Goal: Task Accomplishment & Management: Complete application form

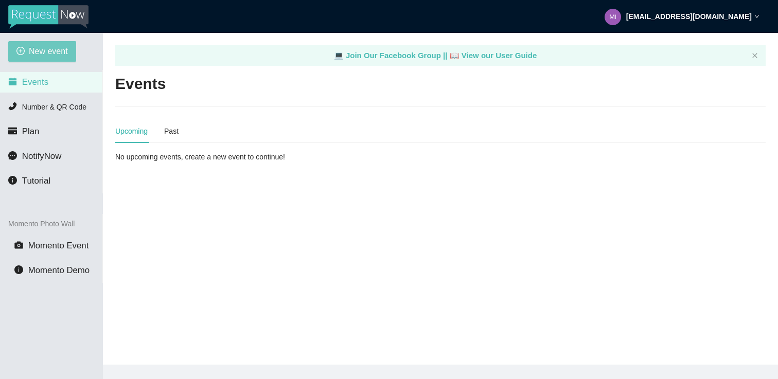
click at [63, 50] on span "New event" at bounding box center [48, 51] width 39 height 13
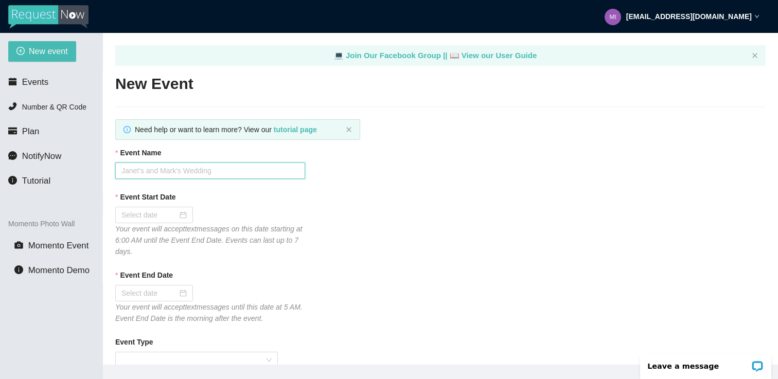
click at [148, 166] on input "Event Name" at bounding box center [210, 171] width 190 height 16
paste input "[PERSON_NAME] & [PERSON_NAME]"
drag, startPoint x: 165, startPoint y: 171, endPoint x: 205, endPoint y: 173, distance: 40.7
click at [205, 173] on input "[PERSON_NAME] & [PERSON_NAME]" at bounding box center [210, 171] width 190 height 16
paste input "& [PERSON_NAME]"
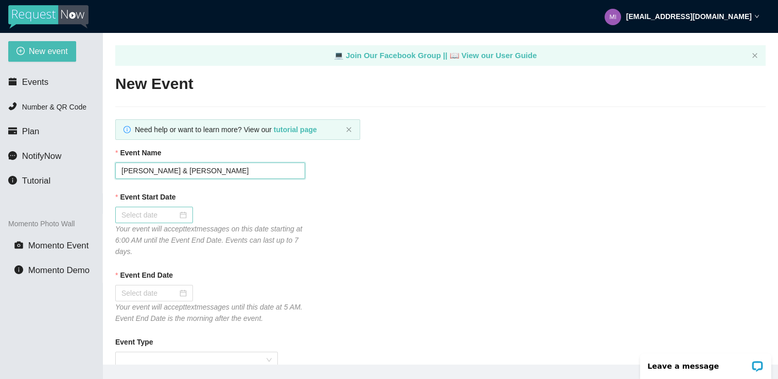
type input "[PERSON_NAME] & [PERSON_NAME]"
click at [181, 212] on div at bounding box center [154, 215] width 78 height 16
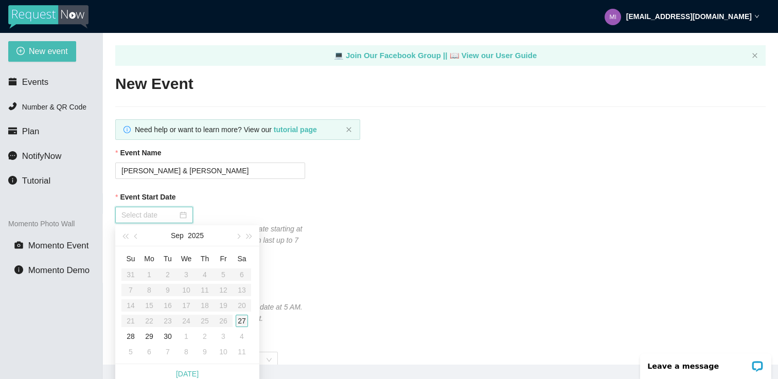
type input "[DATE]"
click at [244, 321] on div "27" at bounding box center [242, 321] width 12 height 12
type input "[DATE]"
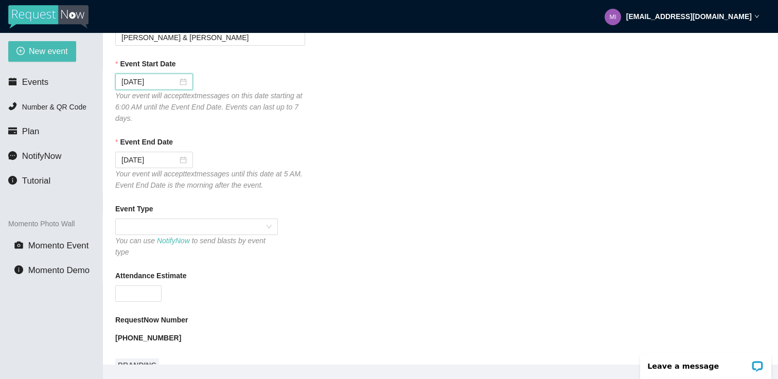
scroll to position [137, 0]
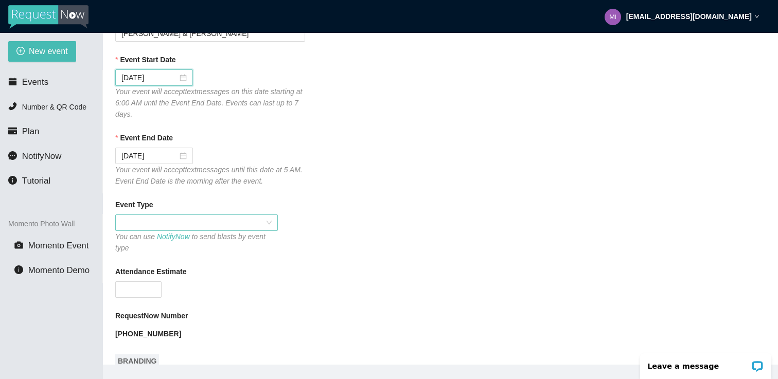
click at [198, 223] on span at bounding box center [196, 222] width 150 height 15
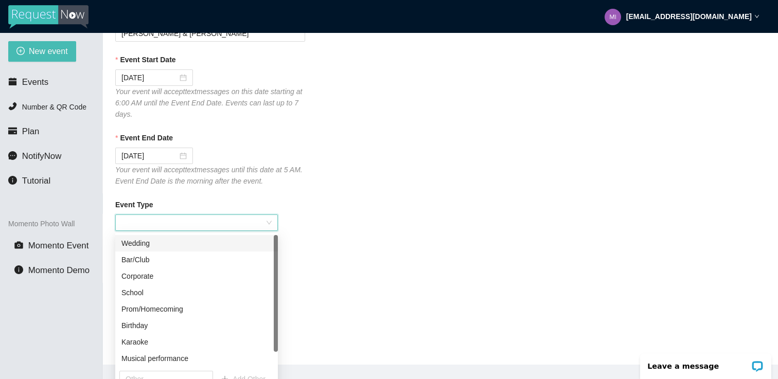
click at [182, 244] on div "Wedding" at bounding box center [196, 243] width 150 height 11
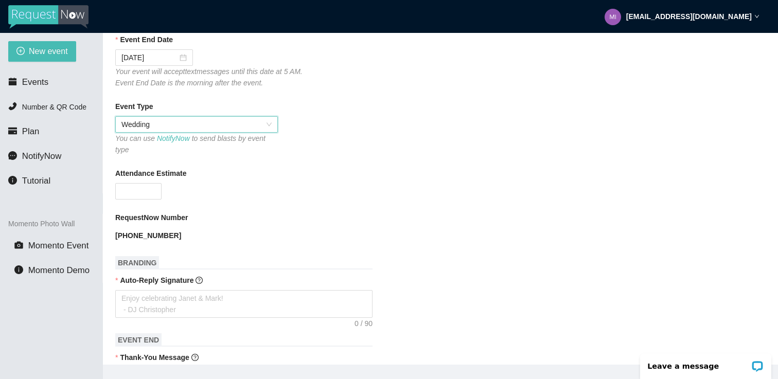
scroll to position [245, 0]
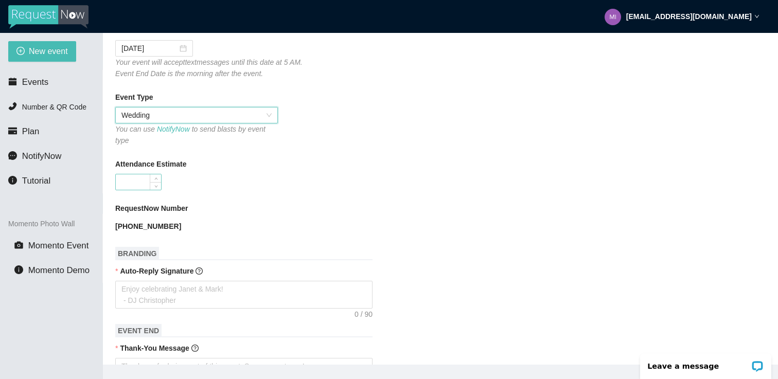
click at [143, 186] on input "Attendance Estimate" at bounding box center [138, 181] width 45 height 15
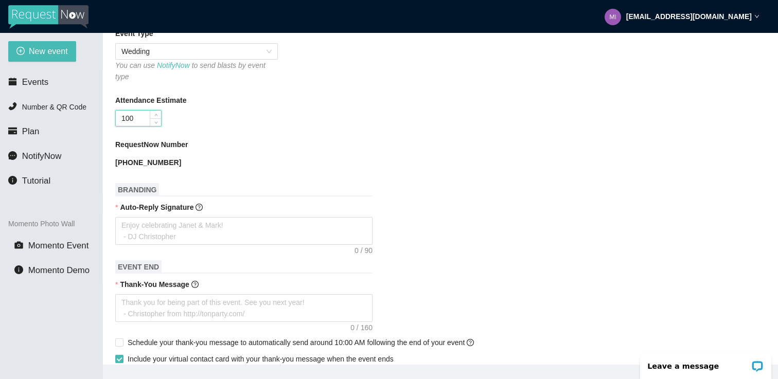
scroll to position [317, 0]
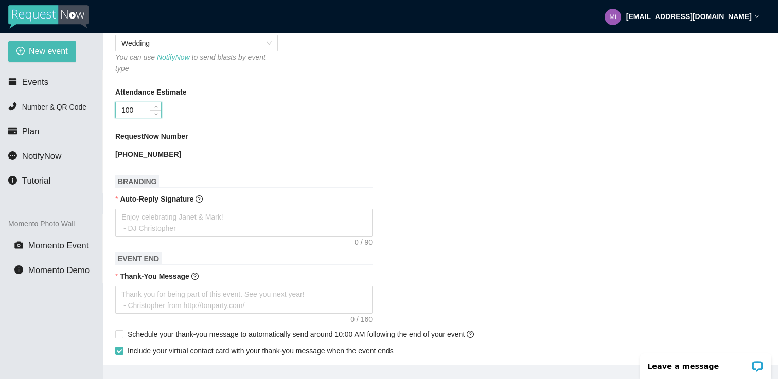
type input "100"
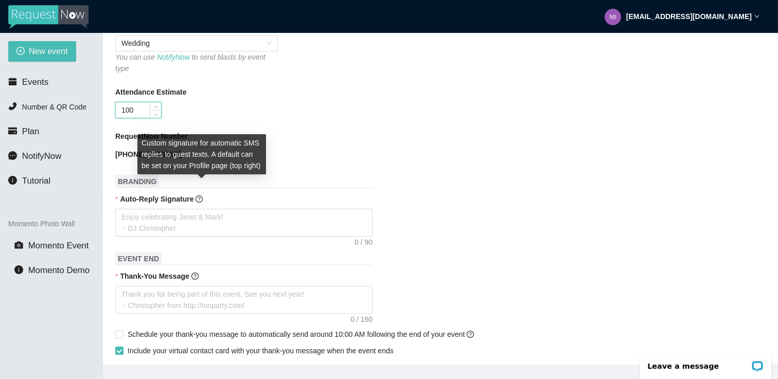
click at [201, 200] on icon "question-circle" at bounding box center [199, 199] width 7 height 7
click at [201, 209] on textarea "Auto-Reply Signature" at bounding box center [243, 223] width 257 height 28
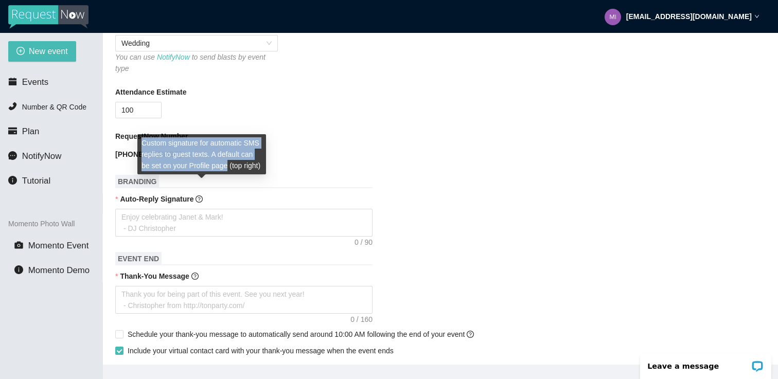
drag, startPoint x: 143, startPoint y: 143, endPoint x: 159, endPoint y: 178, distance: 38.5
click at [159, 170] on span "Custom signature for automatic SMS replies to guest texts. A default can be set…" at bounding box center [201, 154] width 119 height 31
click at [214, 156] on span "Custom signature for automatic SMS replies to guest texts. A default can be set…" at bounding box center [201, 154] width 119 height 31
drag, startPoint x: 230, startPoint y: 155, endPoint x: 139, endPoint y: 145, distance: 91.2
click at [139, 145] on div "Custom signature for automatic SMS replies to guest texts. A default can be set…" at bounding box center [201, 154] width 129 height 40
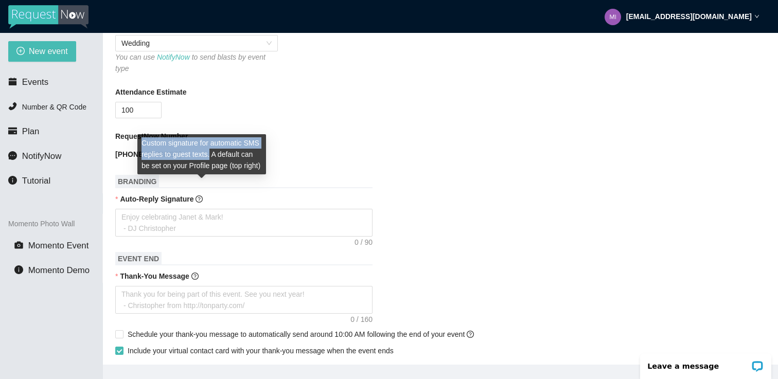
copy span "Custom signature for automatic SMS replies to guest texts."
click at [144, 156] on span "Custom signature for automatic SMS replies to guest texts. A default can be set…" at bounding box center [201, 154] width 119 height 31
drag, startPoint x: 142, startPoint y: 141, endPoint x: 156, endPoint y: 178, distance: 39.6
click at [156, 170] on span "Custom signature for automatic SMS replies to guest texts. A default can be set…" at bounding box center [201, 154] width 119 height 31
copy span "Custom signature for automatic SMS replies to guest texts. A default can be set…"
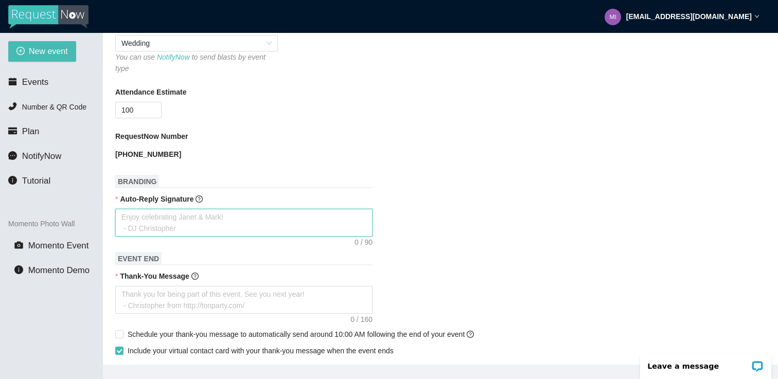
click at [163, 218] on textarea "Auto-Reply Signature" at bounding box center [243, 223] width 257 height 28
paste textarea "✨ MicDrop Entertainment | Celebrating [PERSON_NAME] & [PERSON_NAME]!💍 #GrussWed…"
type textarea "✨ MicDrop Entertainment | Celebrating [PERSON_NAME] & [PERSON_NAME]!💍 #GrussWed…"
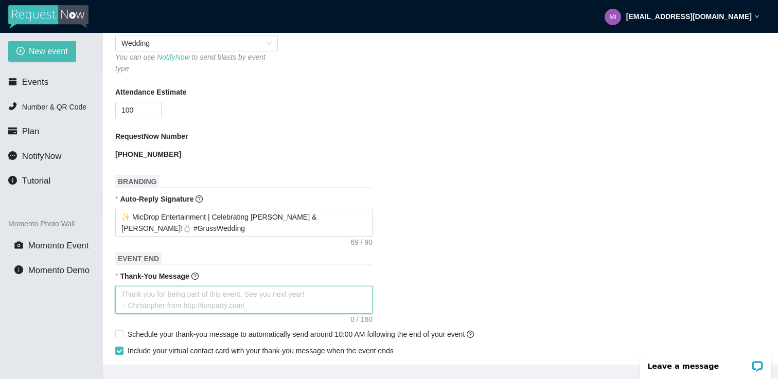
click at [180, 289] on textarea "Thank-You Message" at bounding box center [243, 300] width 257 height 28
paste textarea "Thank you for celebrating [PERSON_NAME] & [PERSON_NAME] with us! 🎉 Wishing the …"
type textarea "Thank you for celebrating [PERSON_NAME] & [PERSON_NAME] with us! 🎉 Wishing the …"
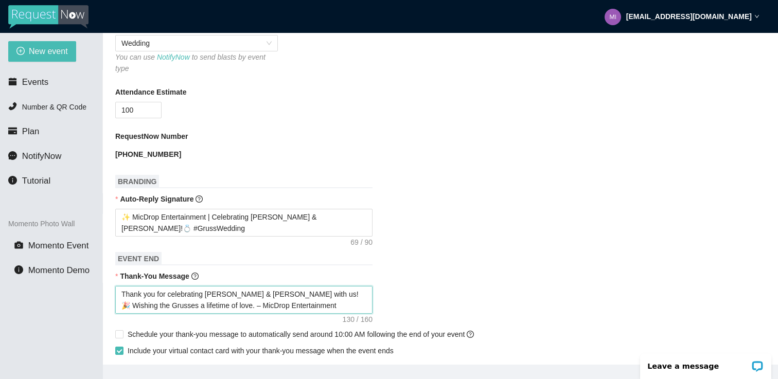
type textarea "Thank you for celebrating [PERSON_NAME] & [PERSON_NAME] with us! 🎉 Wishing the …"
click at [229, 275] on div "Thank-You Message" at bounding box center [440, 278] width 651 height 15
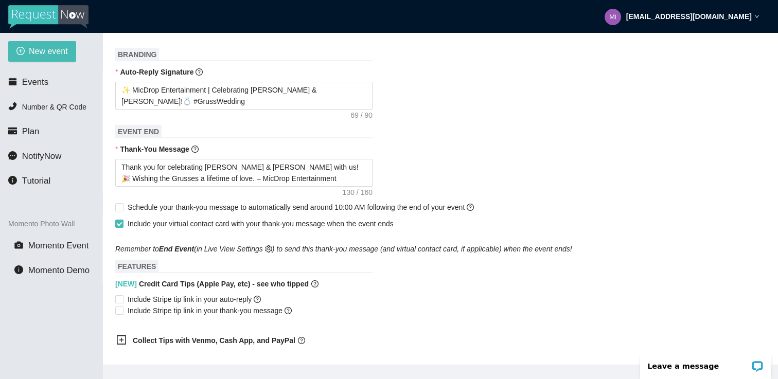
scroll to position [459, 0]
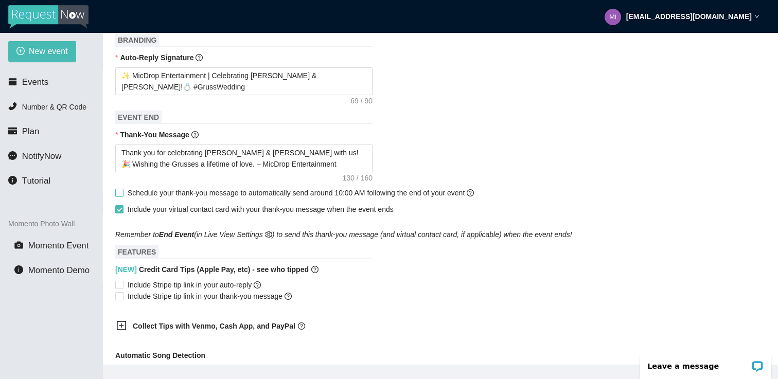
click at [122, 194] on span at bounding box center [119, 193] width 8 height 8
click at [122, 194] on input "Schedule your thank-you message to automatically send around 10:00 AM following…" at bounding box center [118, 192] width 7 height 7
checkbox input "true"
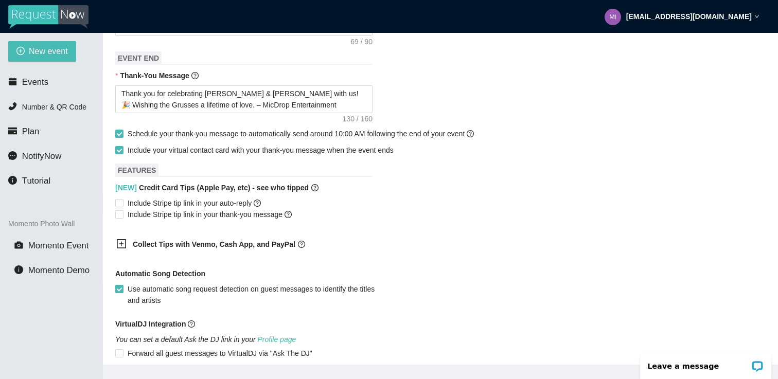
scroll to position [526, 0]
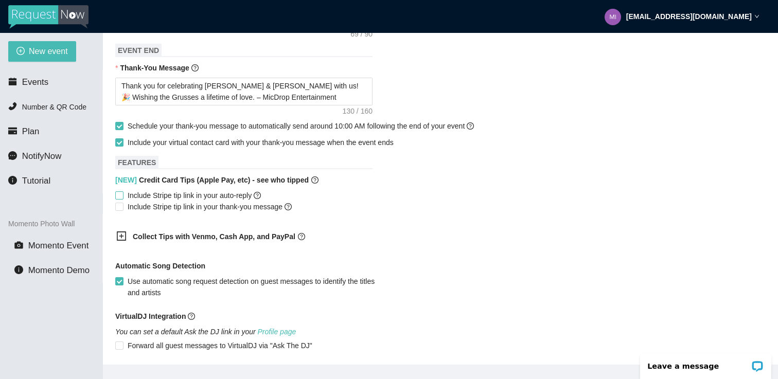
click at [121, 197] on input "Include Stripe tip link in your auto-reply" at bounding box center [118, 194] width 7 height 7
checkbox input "true"
click at [121, 207] on input "Include Stripe tip link in your thank-you message" at bounding box center [118, 206] width 7 height 7
checkbox input "true"
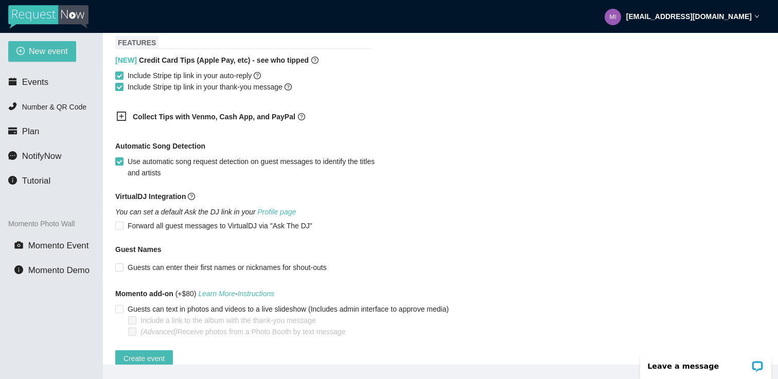
scroll to position [668, 0]
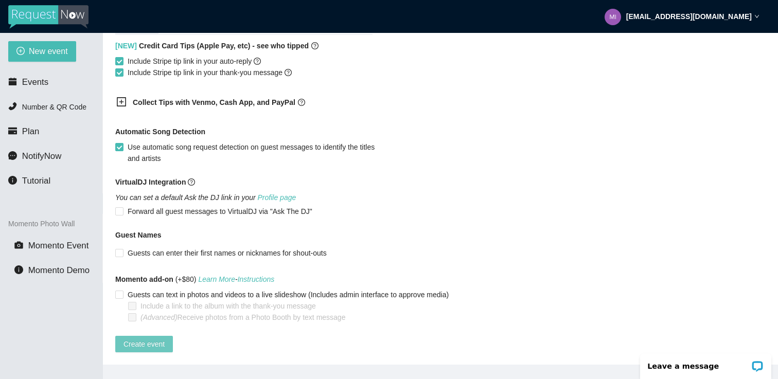
click at [150, 339] on span "Create event" at bounding box center [144, 344] width 41 height 11
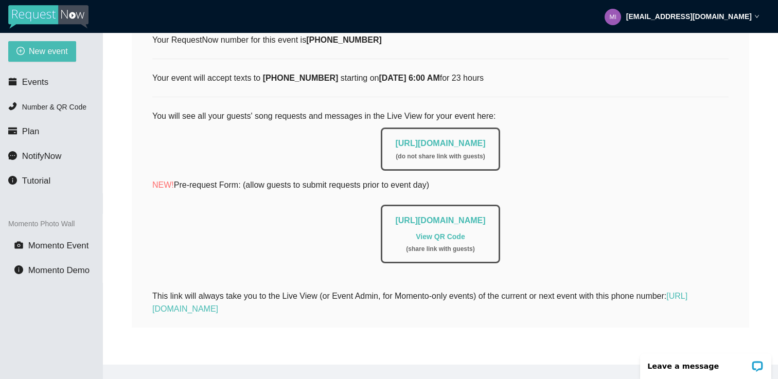
scroll to position [198, 0]
click at [68, 84] on li "Events" at bounding box center [51, 82] width 102 height 21
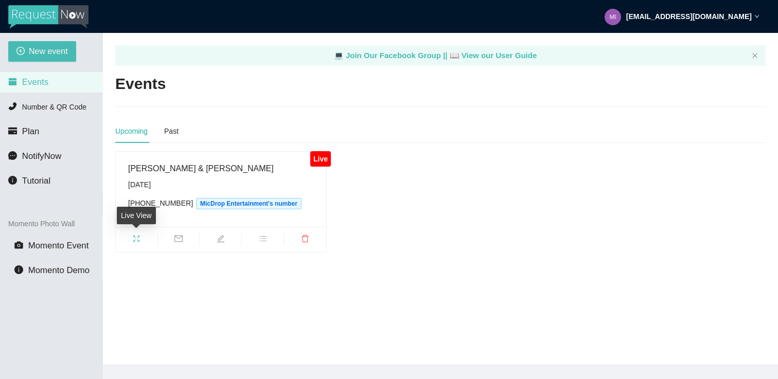
click at [133, 242] on icon "fullscreen" at bounding box center [136, 239] width 8 height 8
